Goal: Task Accomplishment & Management: Manage account settings

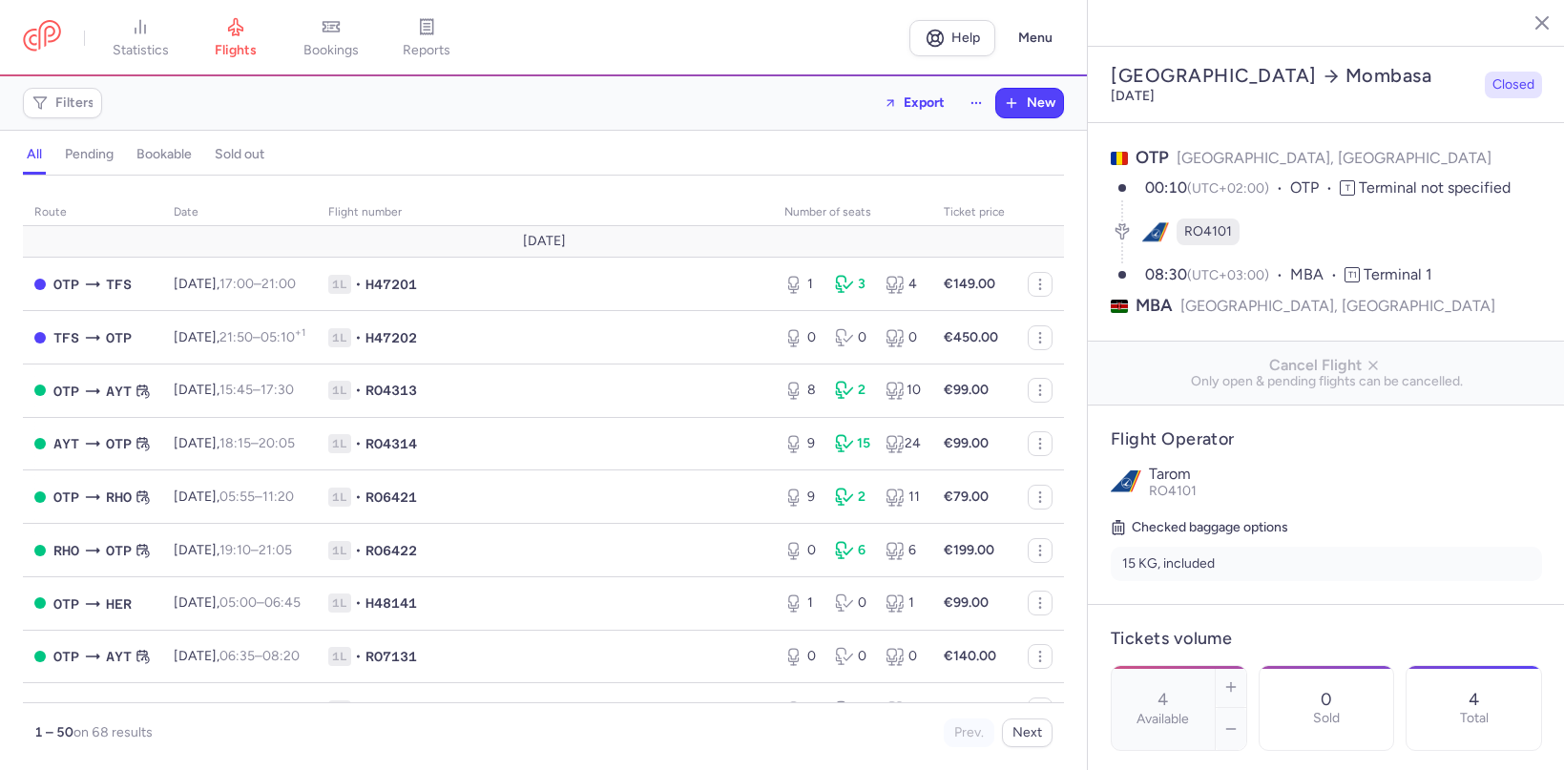
select select "hours"
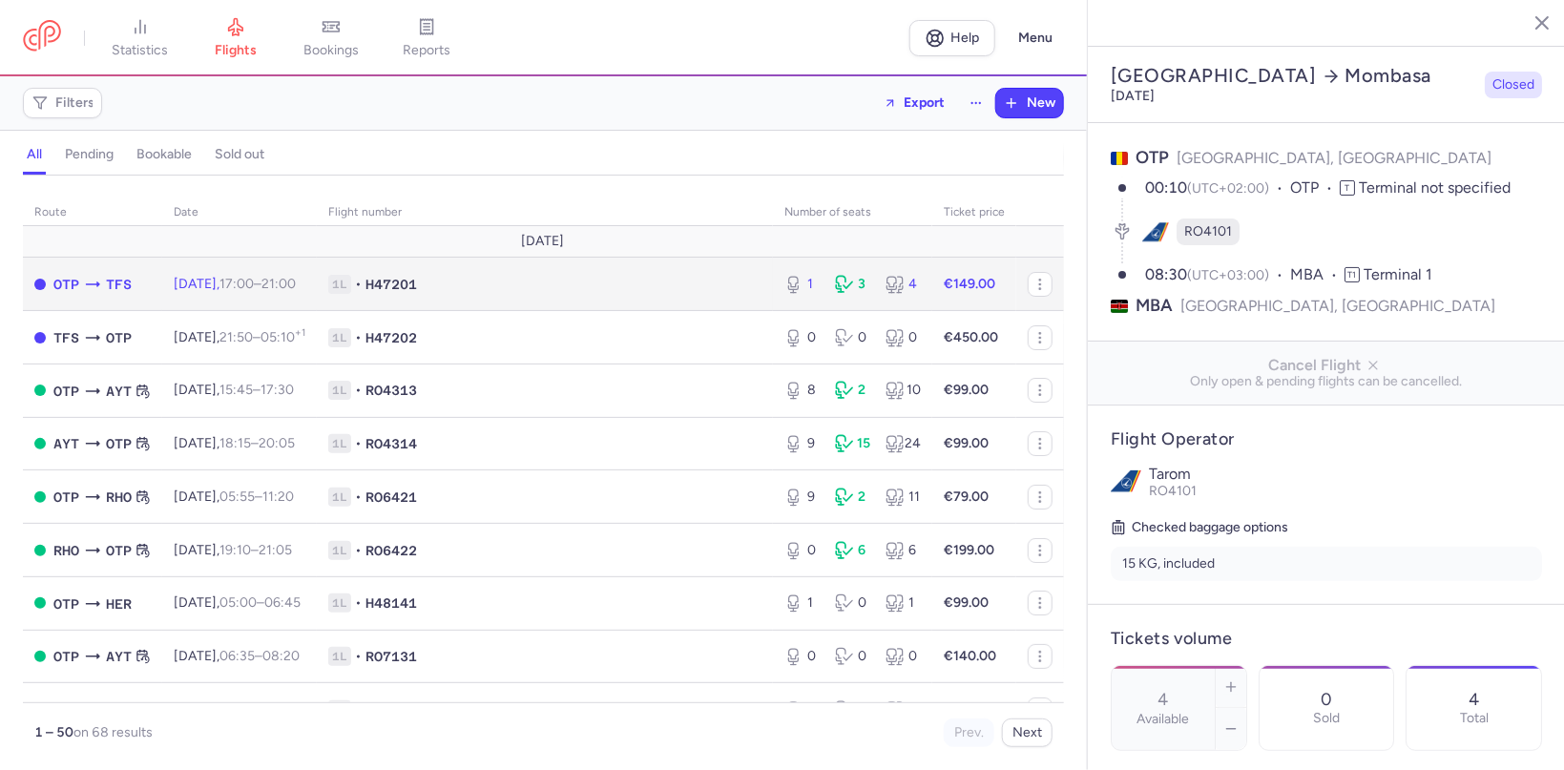
click at [210, 291] on span "[DATE] 17:00 – 21:00 +0" at bounding box center [235, 284] width 122 height 16
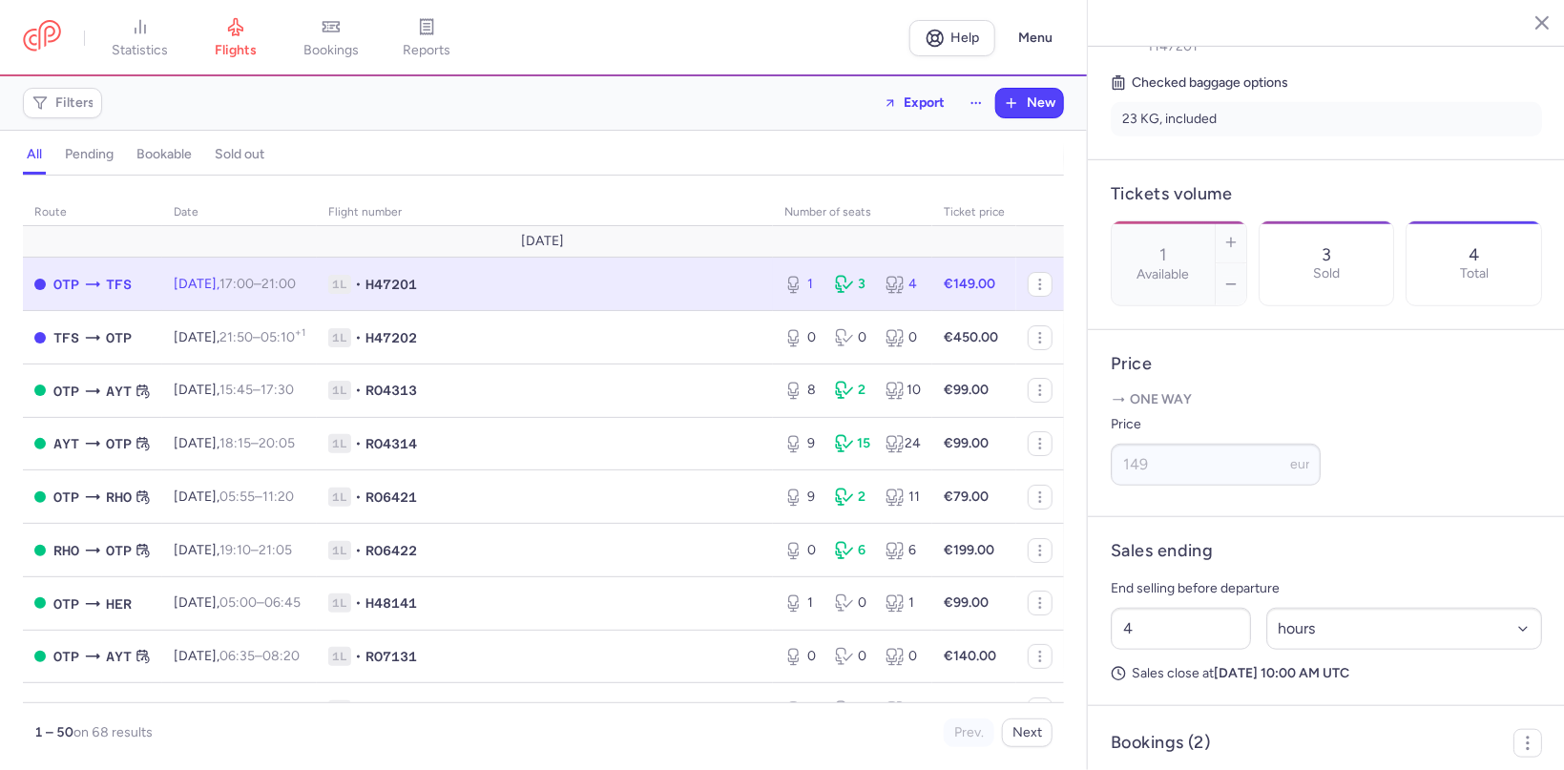
scroll to position [572, 0]
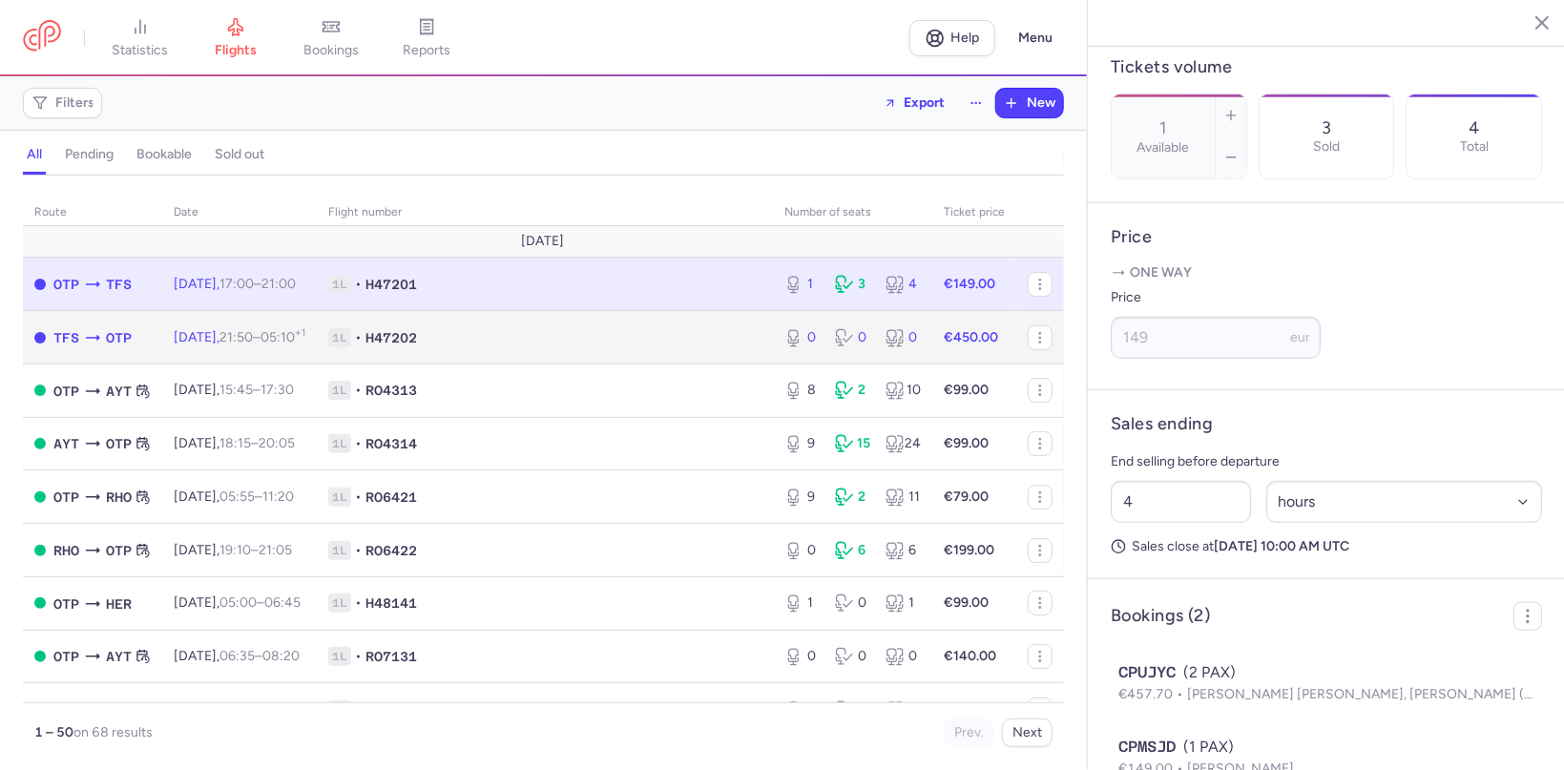
click at [532, 354] on td "1L • H47202" at bounding box center [545, 337] width 456 height 53
type input "0"
type input "2"
select select "days"
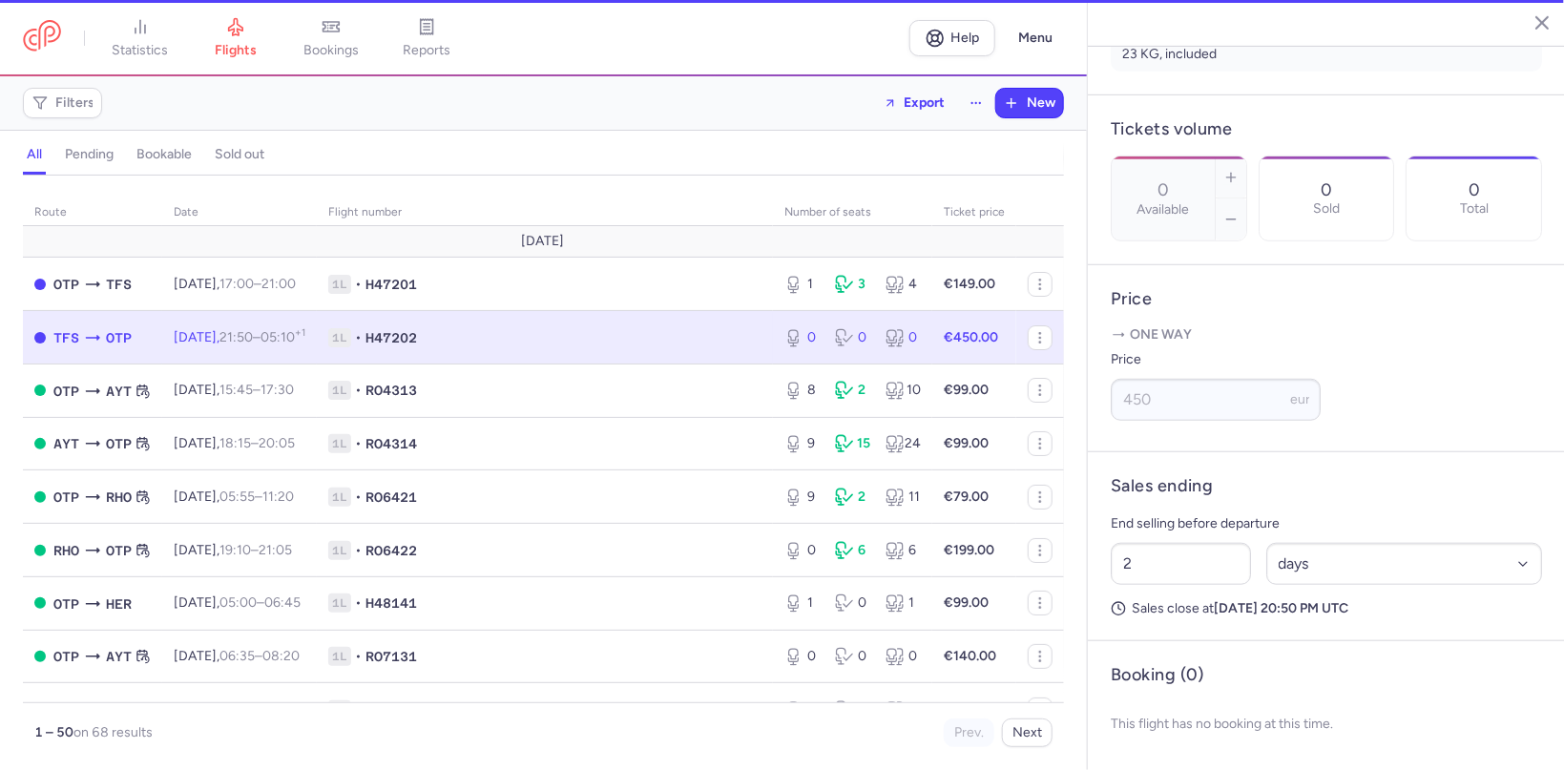
scroll to position [462, 0]
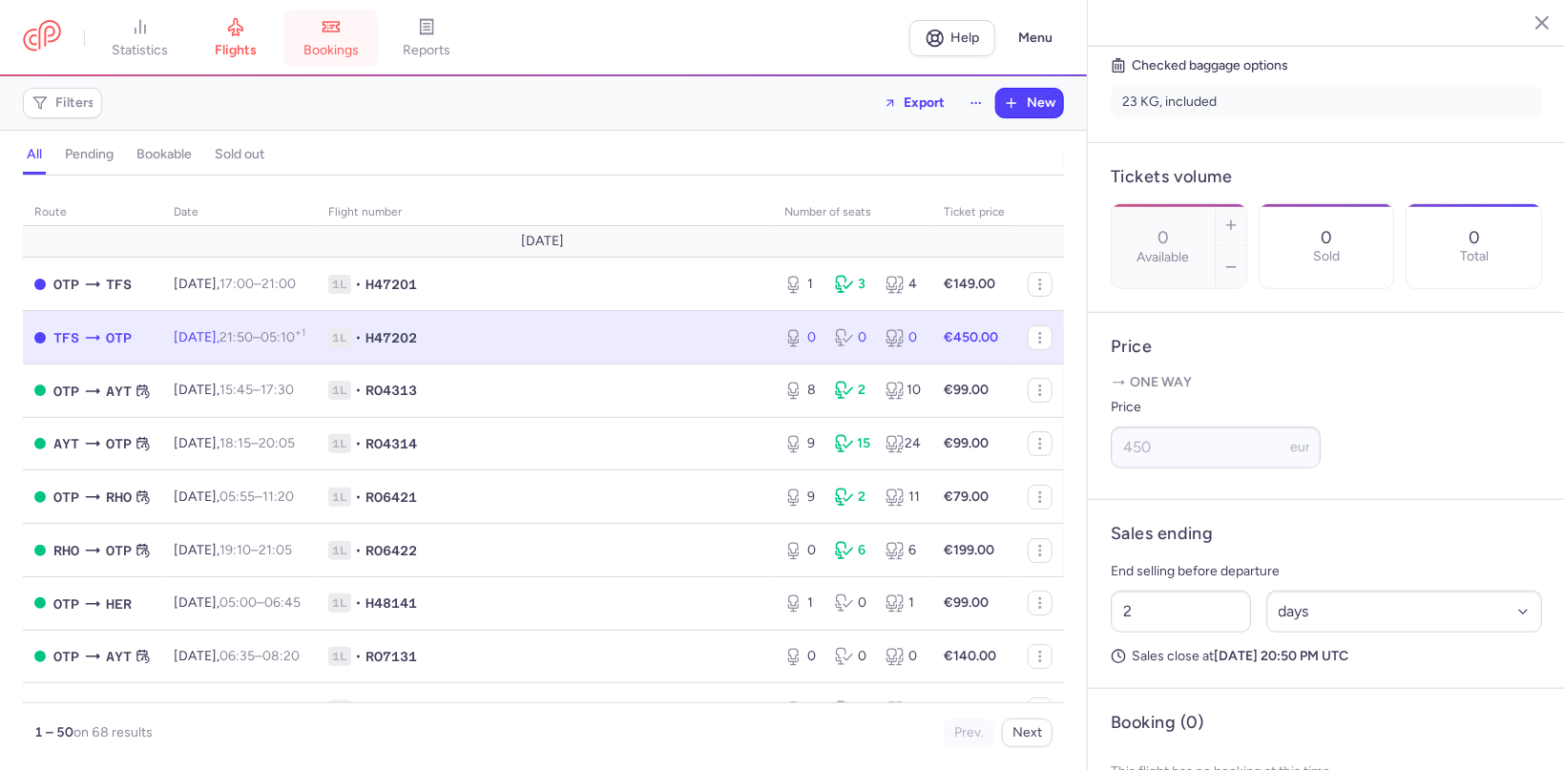
drag, startPoint x: 318, startPoint y: 43, endPoint x: 432, endPoint y: 145, distance: 153.4
click at [317, 45] on span "bookings" at bounding box center [330, 50] width 55 height 17
